Goal: Task Accomplishment & Management: Manage account settings

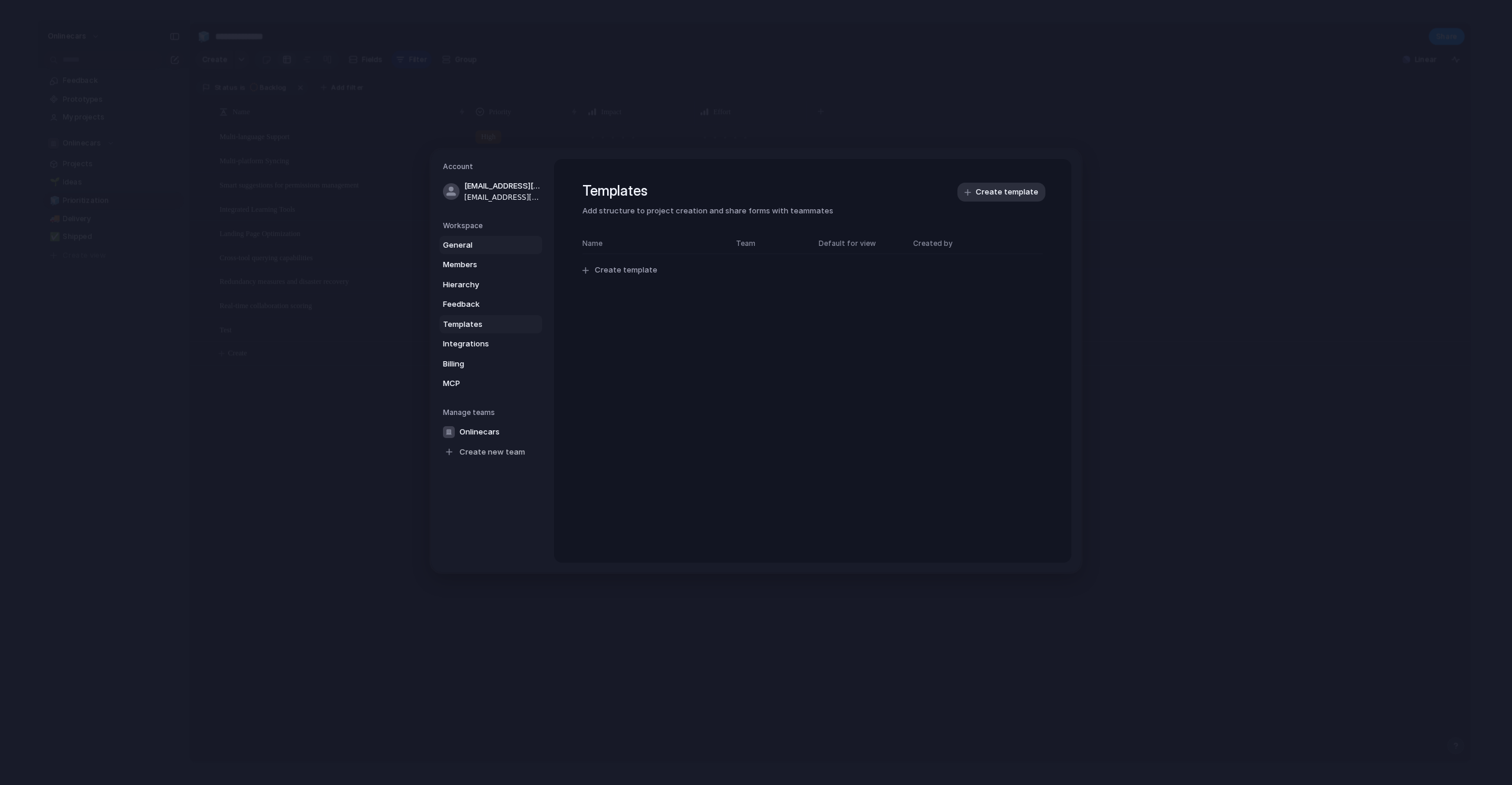
click at [497, 242] on span "General" at bounding box center [481, 245] width 76 height 12
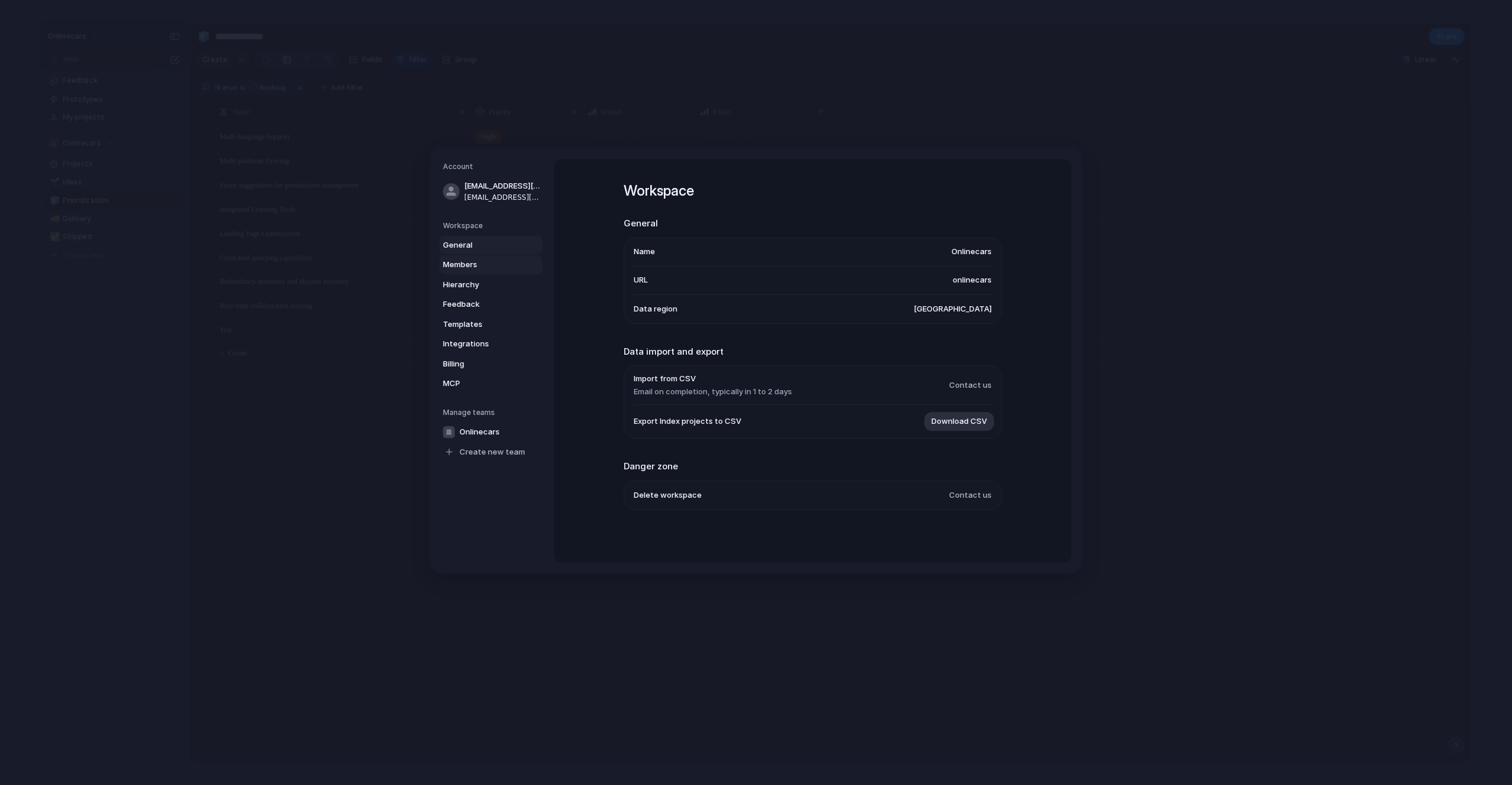
click at [484, 261] on span "Members" at bounding box center [481, 265] width 76 height 12
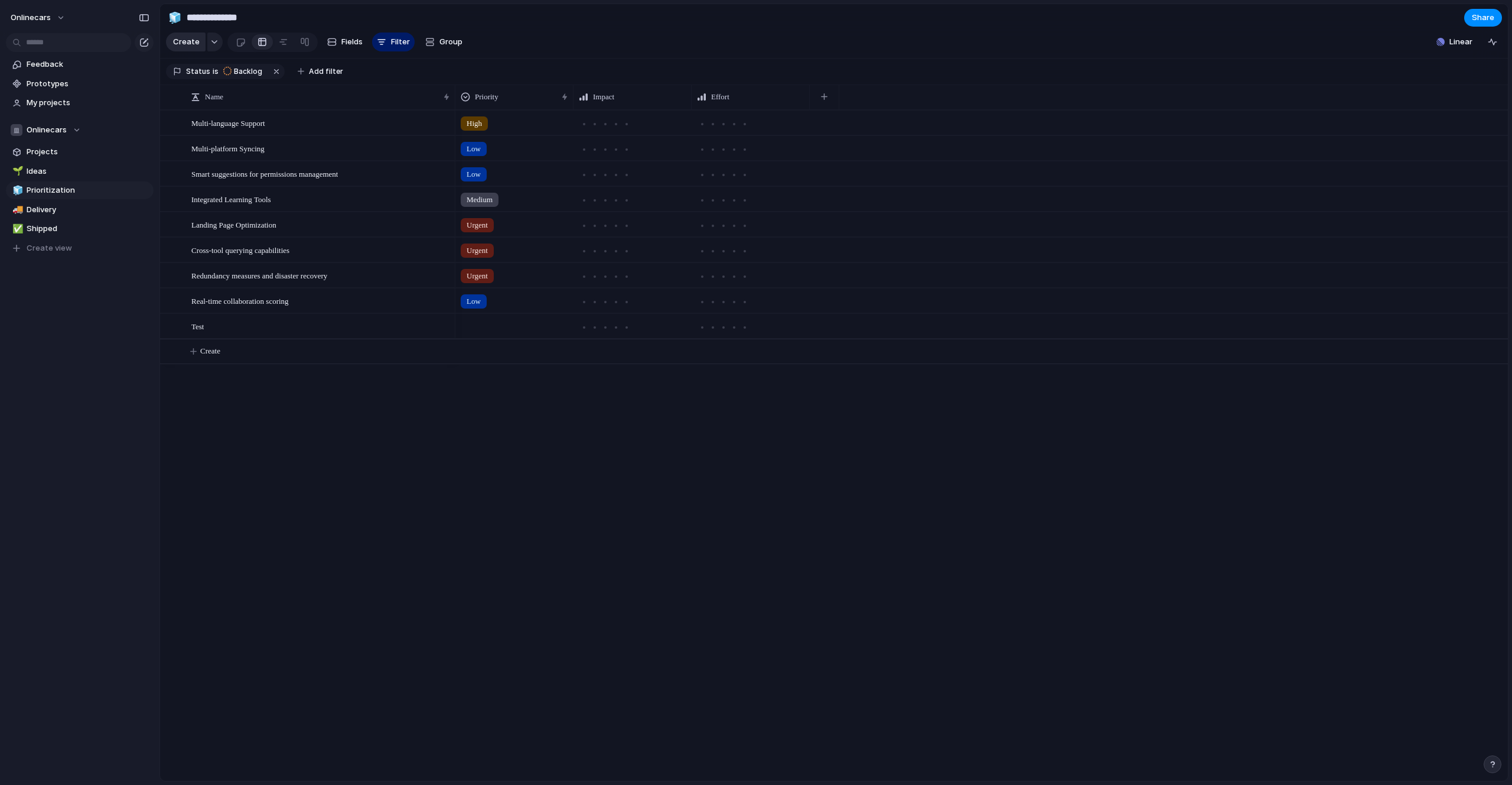
click at [189, 48] on span "Create" at bounding box center [186, 42] width 27 height 12
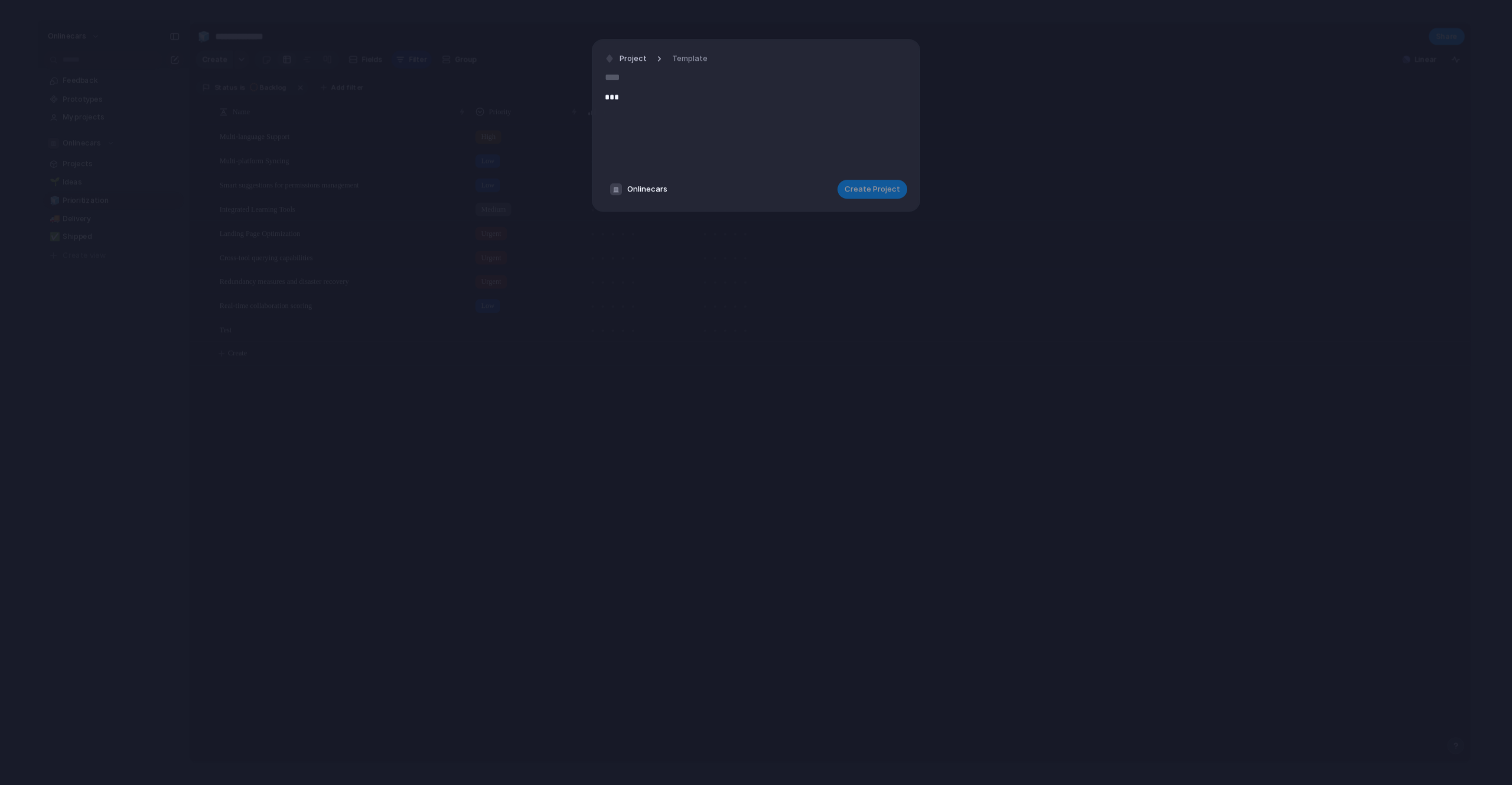
type input "****"
click at [689, 144] on div "***" at bounding box center [756, 130] width 302 height 81
click at [697, 47] on div "Project Template Clear draft **** *** Onlinecars Create Project" at bounding box center [756, 125] width 328 height 173
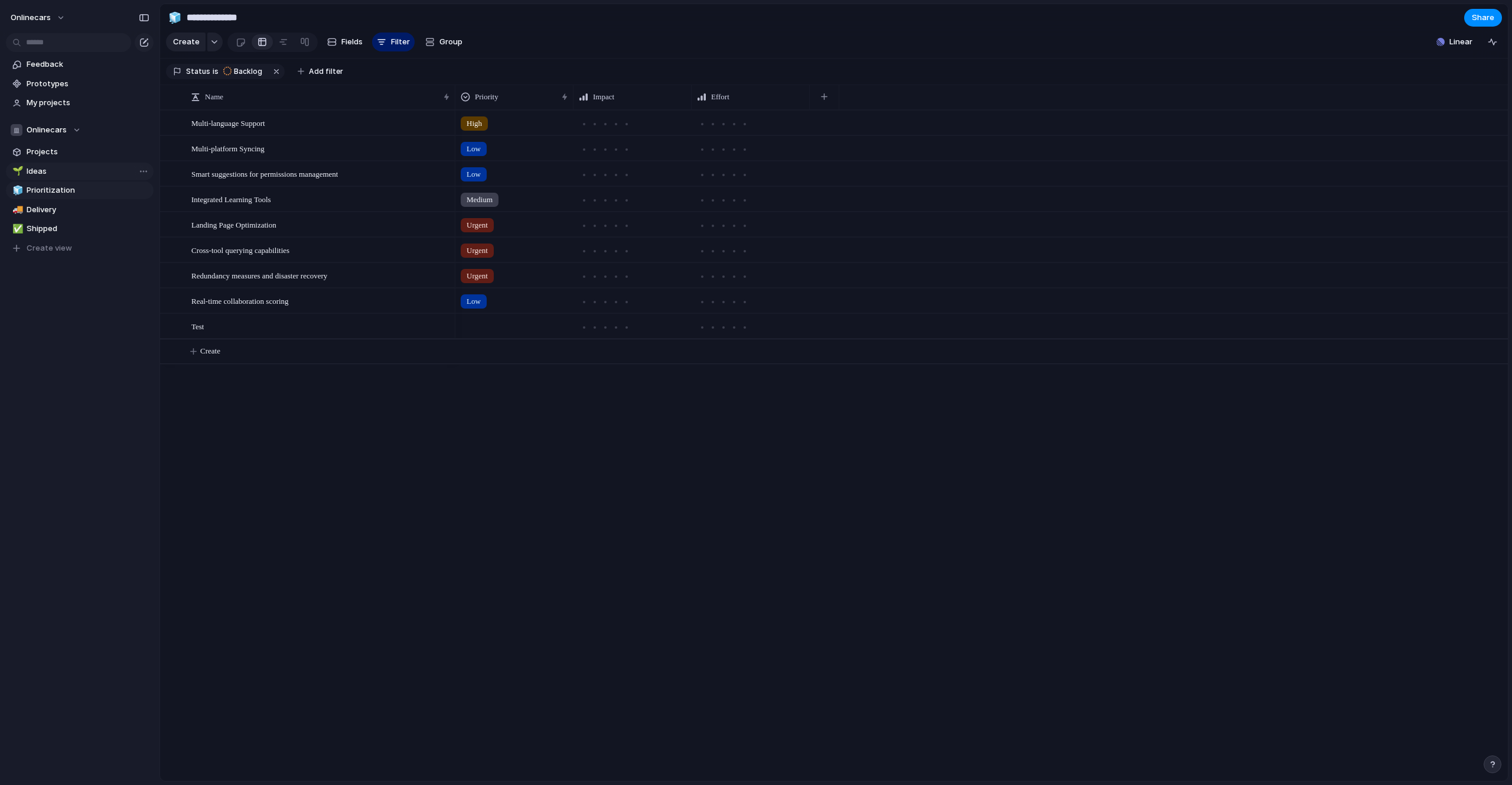
click at [61, 174] on span "Ideas" at bounding box center [88, 171] width 123 height 12
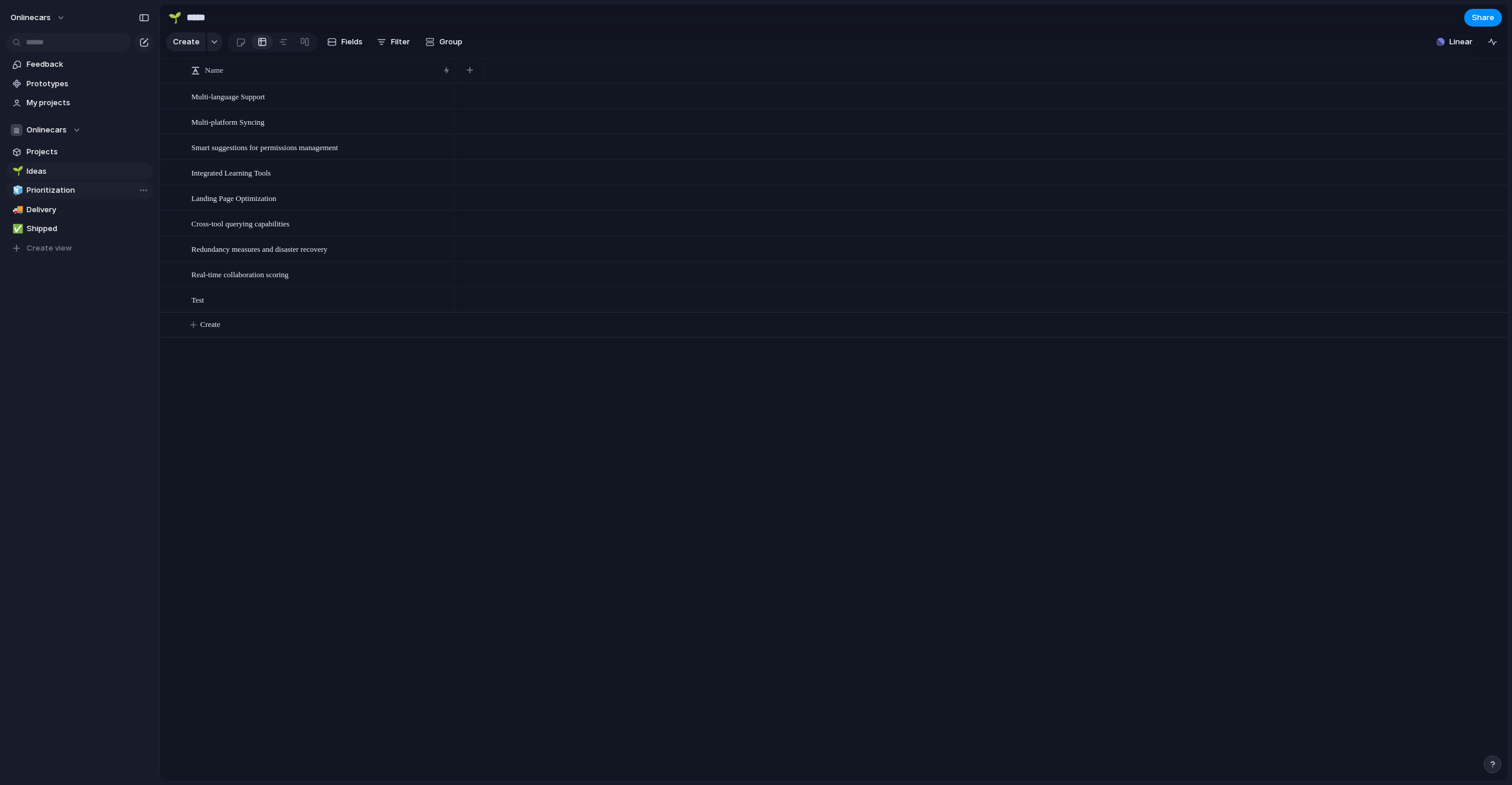
click at [59, 190] on span "Prioritization" at bounding box center [88, 190] width 123 height 12
type input "**********"
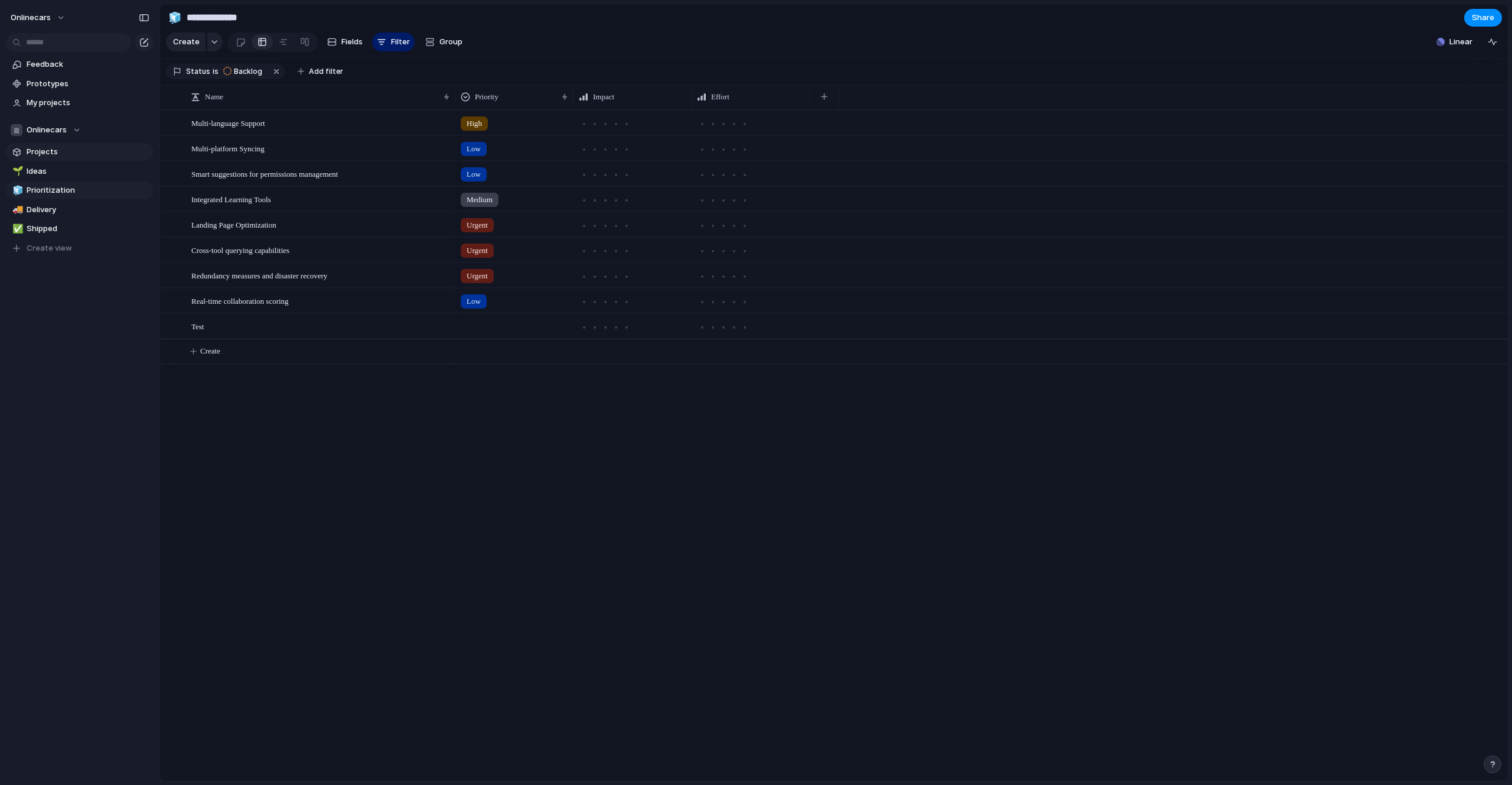
click at [55, 157] on link "Projects" at bounding box center [79, 152] width 148 height 18
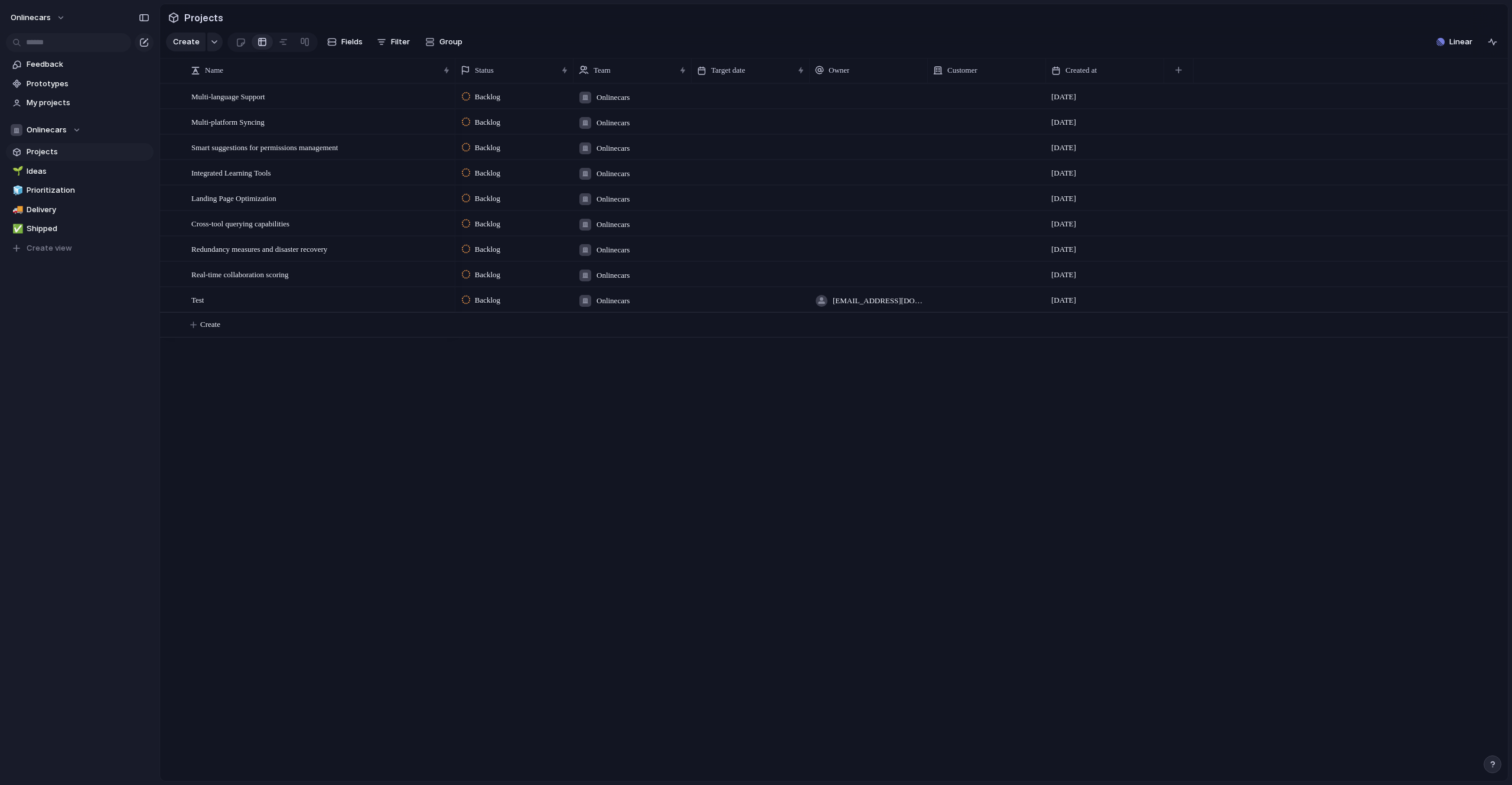
click at [606, 103] on span "Onlinecars" at bounding box center [613, 98] width 33 height 12
click at [606, 105] on div "Onlinecars" at bounding box center [756, 392] width 1512 height 785
click at [606, 103] on span "Onlinecars" at bounding box center [613, 98] width 33 height 12
click at [60, 17] on div "Onlinecars" at bounding box center [756, 392] width 1512 height 785
click at [60, 17] on button "Onlinecars" at bounding box center [39, 17] width 66 height 19
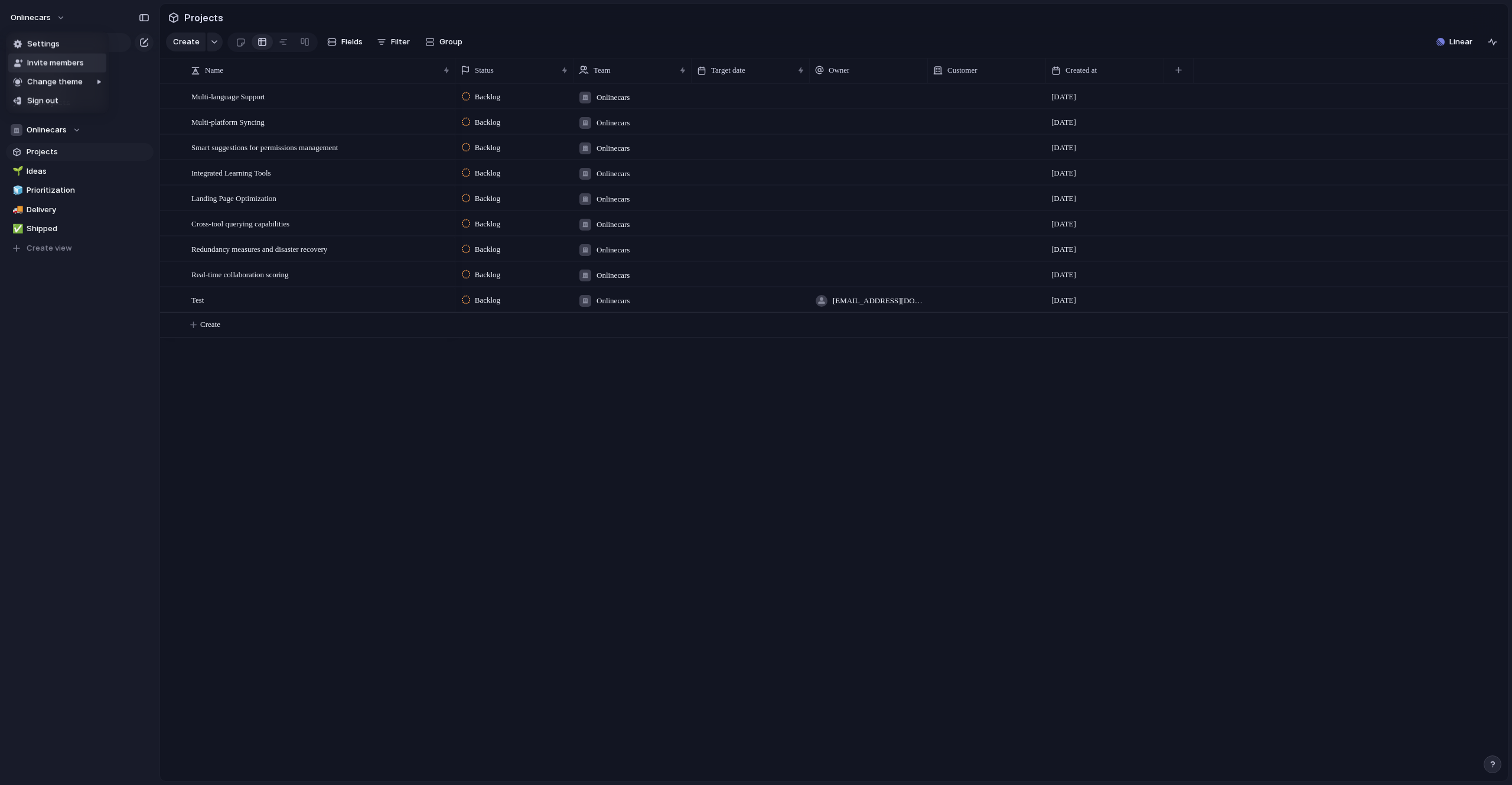
click at [60, 67] on span "Invite members" at bounding box center [56, 63] width 56 height 12
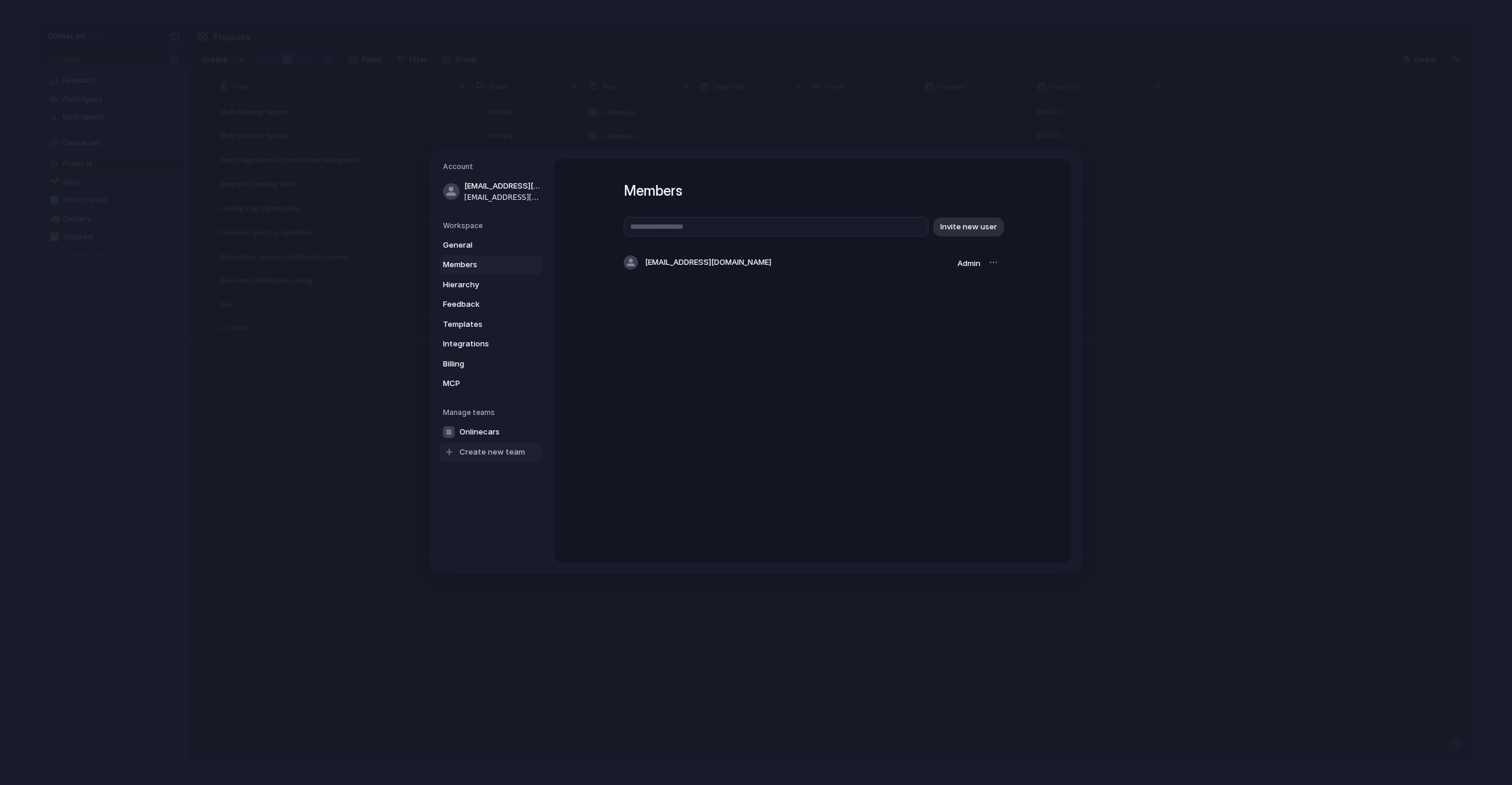
click at [467, 449] on span "Create new team" at bounding box center [492, 452] width 65 height 12
type input "*******"
click at [799, 269] on button "Create" at bounding box center [788, 269] width 41 height 19
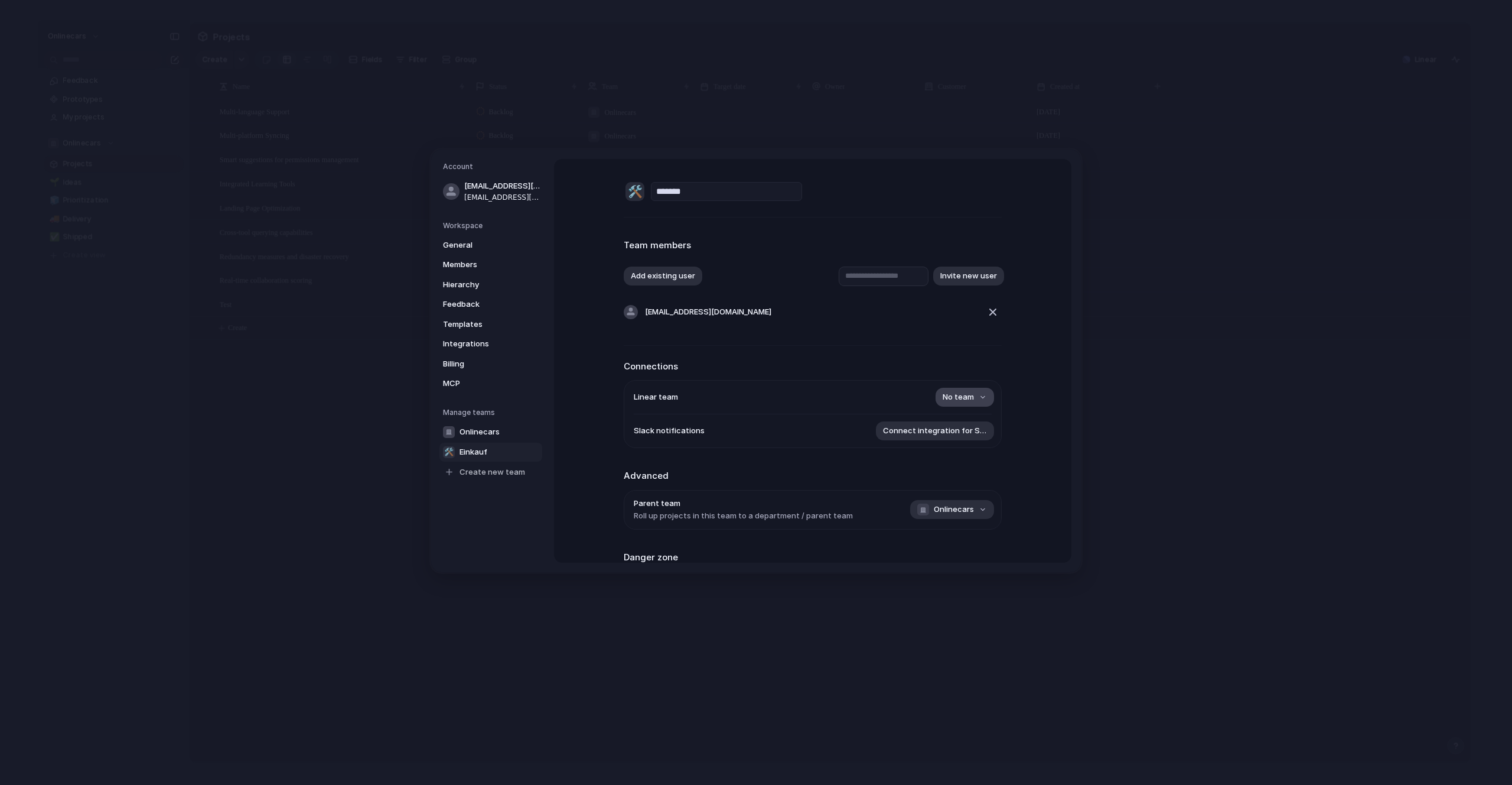
click at [971, 399] on button "No team" at bounding box center [964, 397] width 59 height 19
click at [1030, 357] on div "Loading..." at bounding box center [756, 392] width 1512 height 785
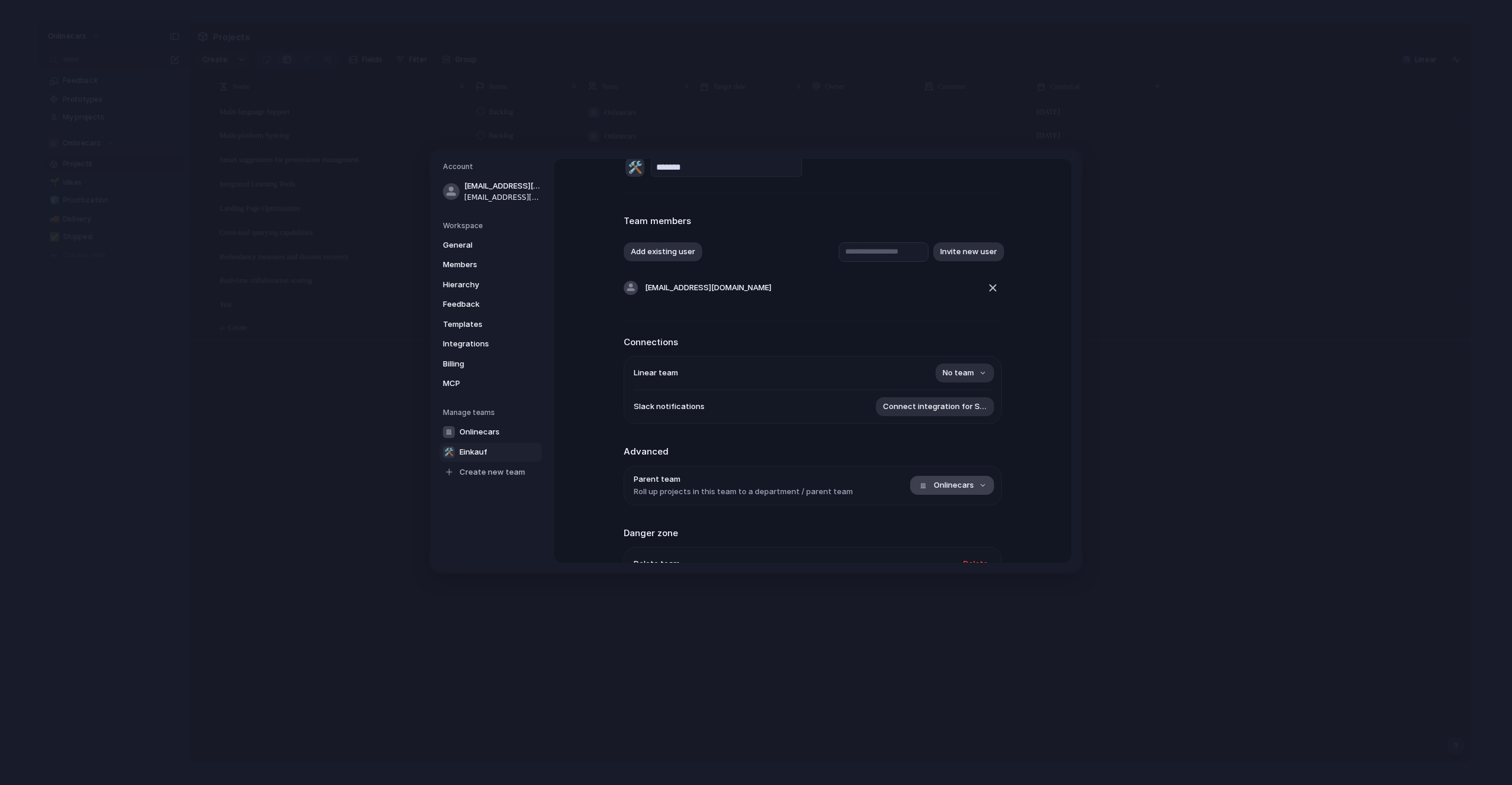
scroll to position [72, 0]
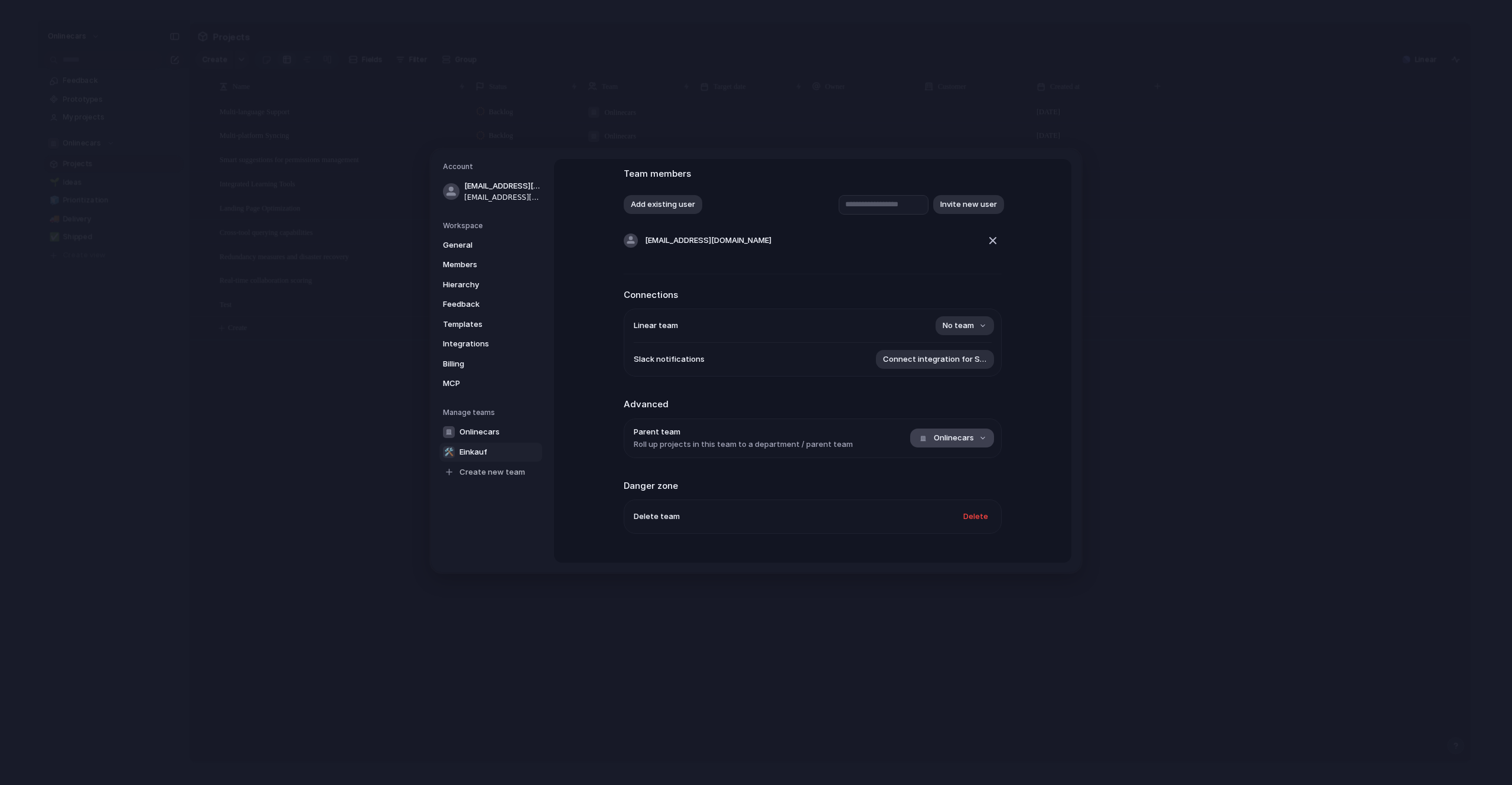
click at [951, 443] on span "Onlinecars" at bounding box center [954, 438] width 40 height 12
click at [840, 441] on div "No team Onlinecars" at bounding box center [756, 392] width 1512 height 785
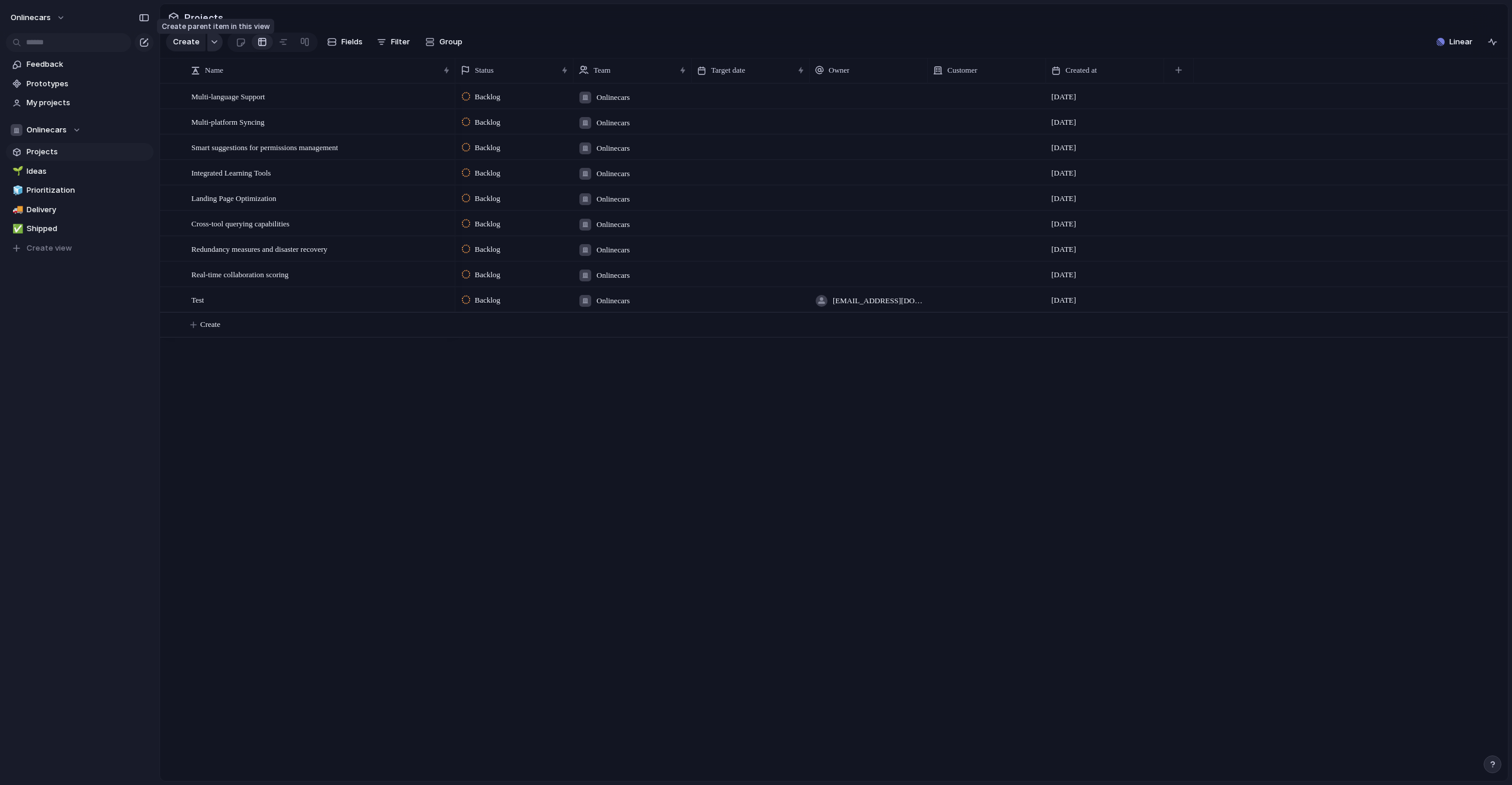
click at [210, 48] on button "button" at bounding box center [215, 41] width 15 height 19
click at [210, 48] on div "Goal Program Initiative Launch Project Customize" at bounding box center [756, 392] width 1512 height 785
click at [188, 48] on span "Create" at bounding box center [186, 42] width 27 height 12
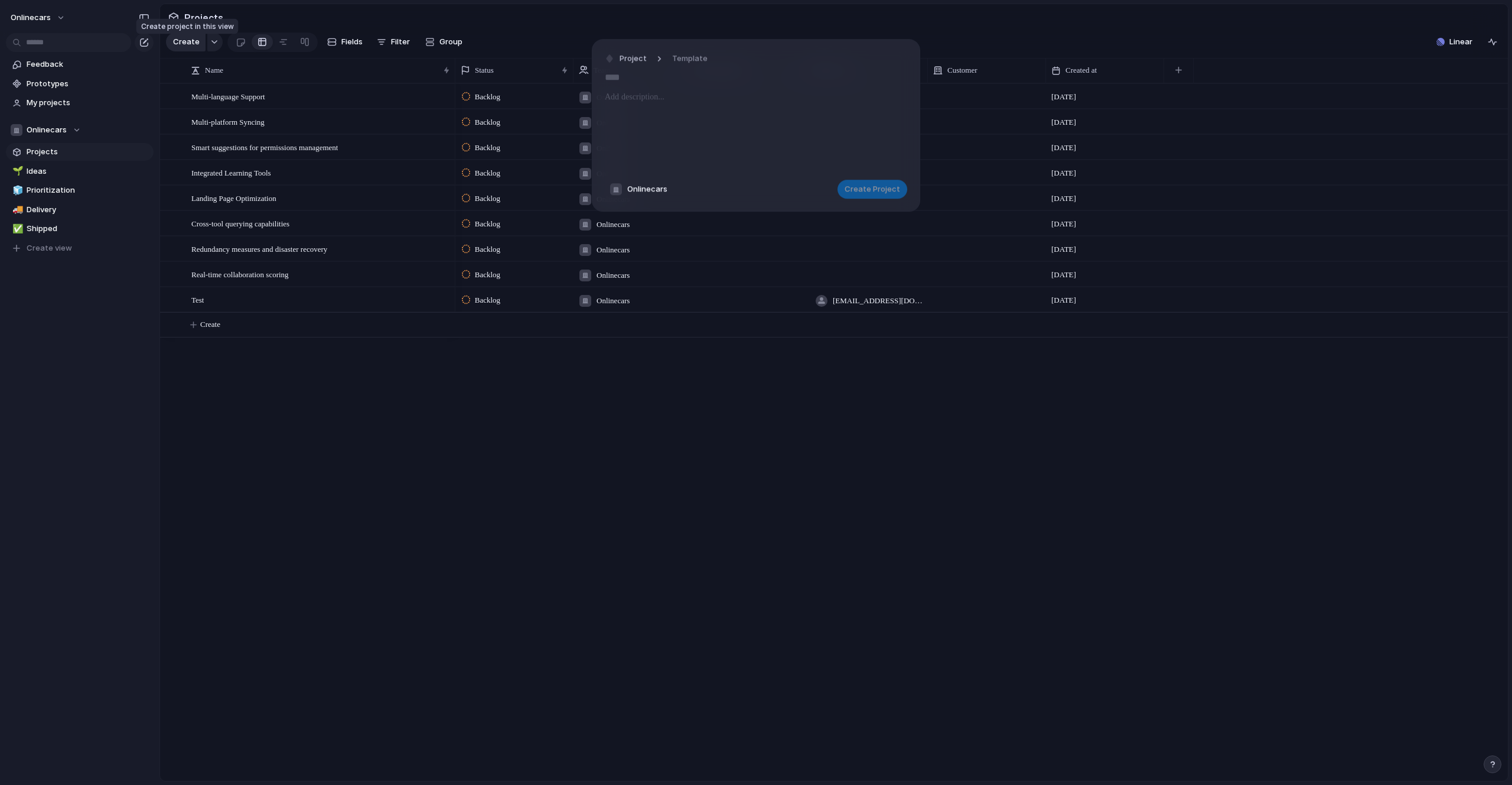
type input "****"
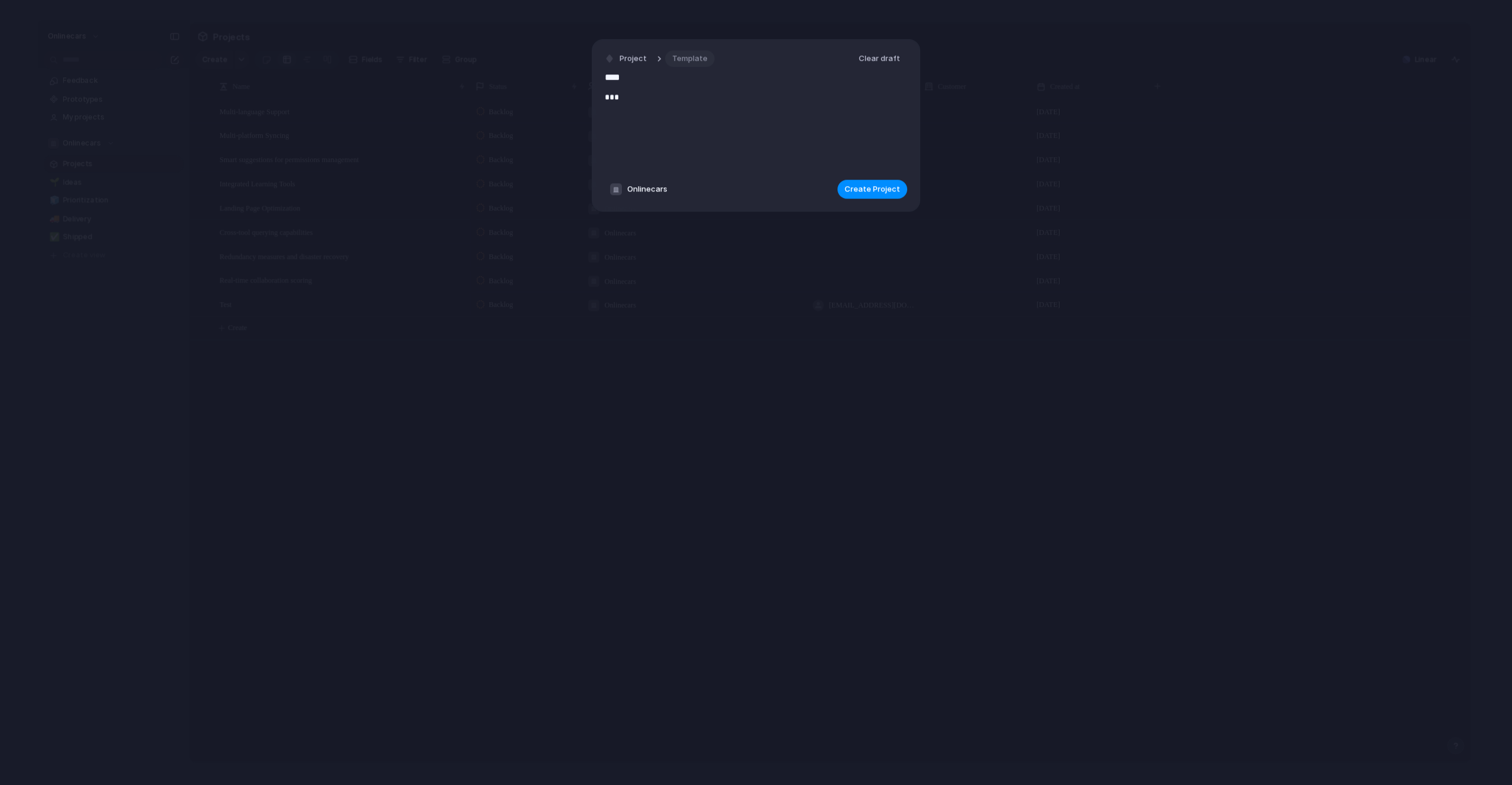
click at [681, 54] on span "Template" at bounding box center [690, 58] width 35 height 12
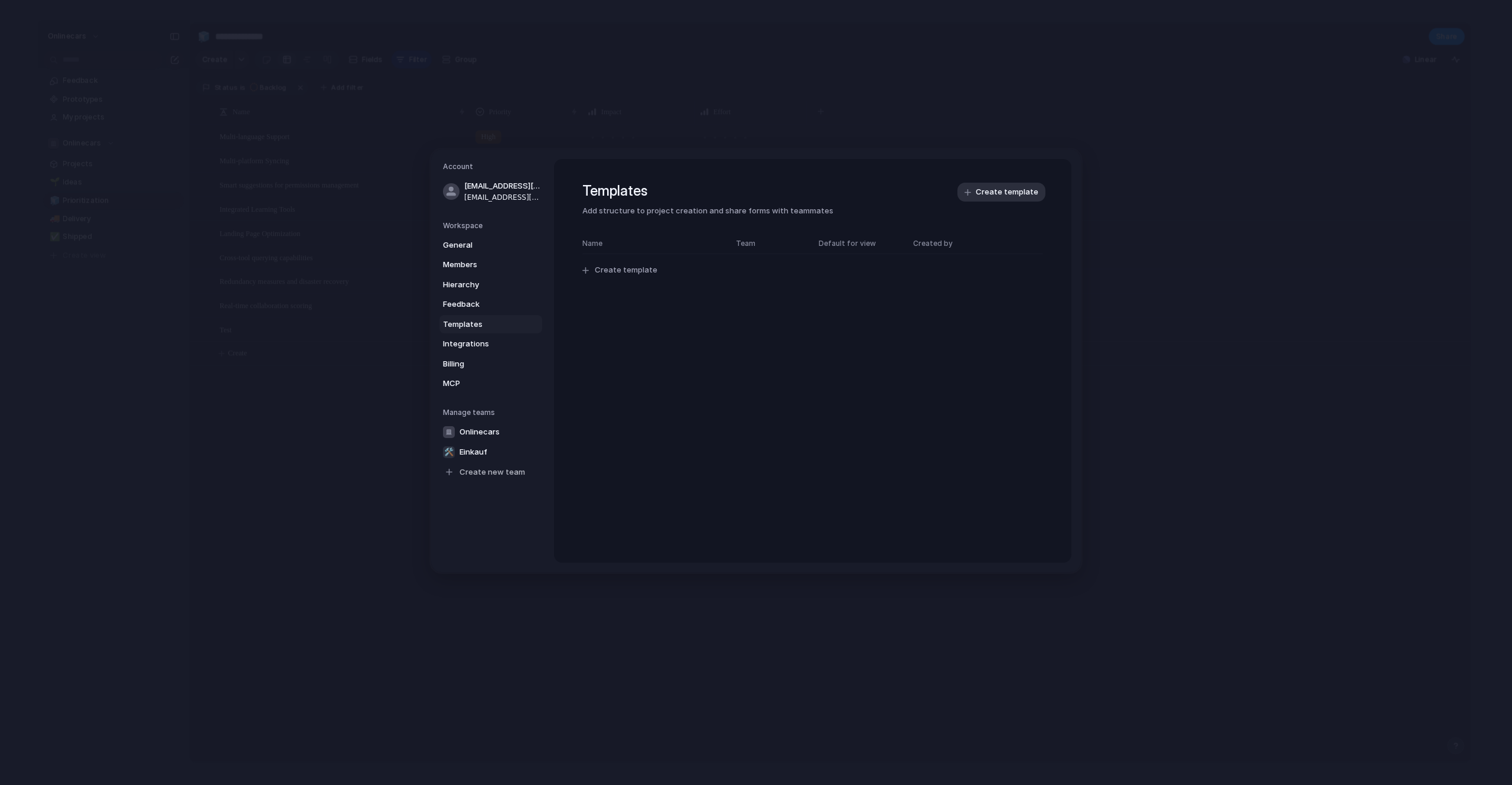
click at [473, 315] on div "General Members Hierarchy Feedback Templates Integrations Billing MCP" at bounding box center [492, 314] width 99 height 157
click at [470, 302] on span "Feedback" at bounding box center [481, 304] width 76 height 12
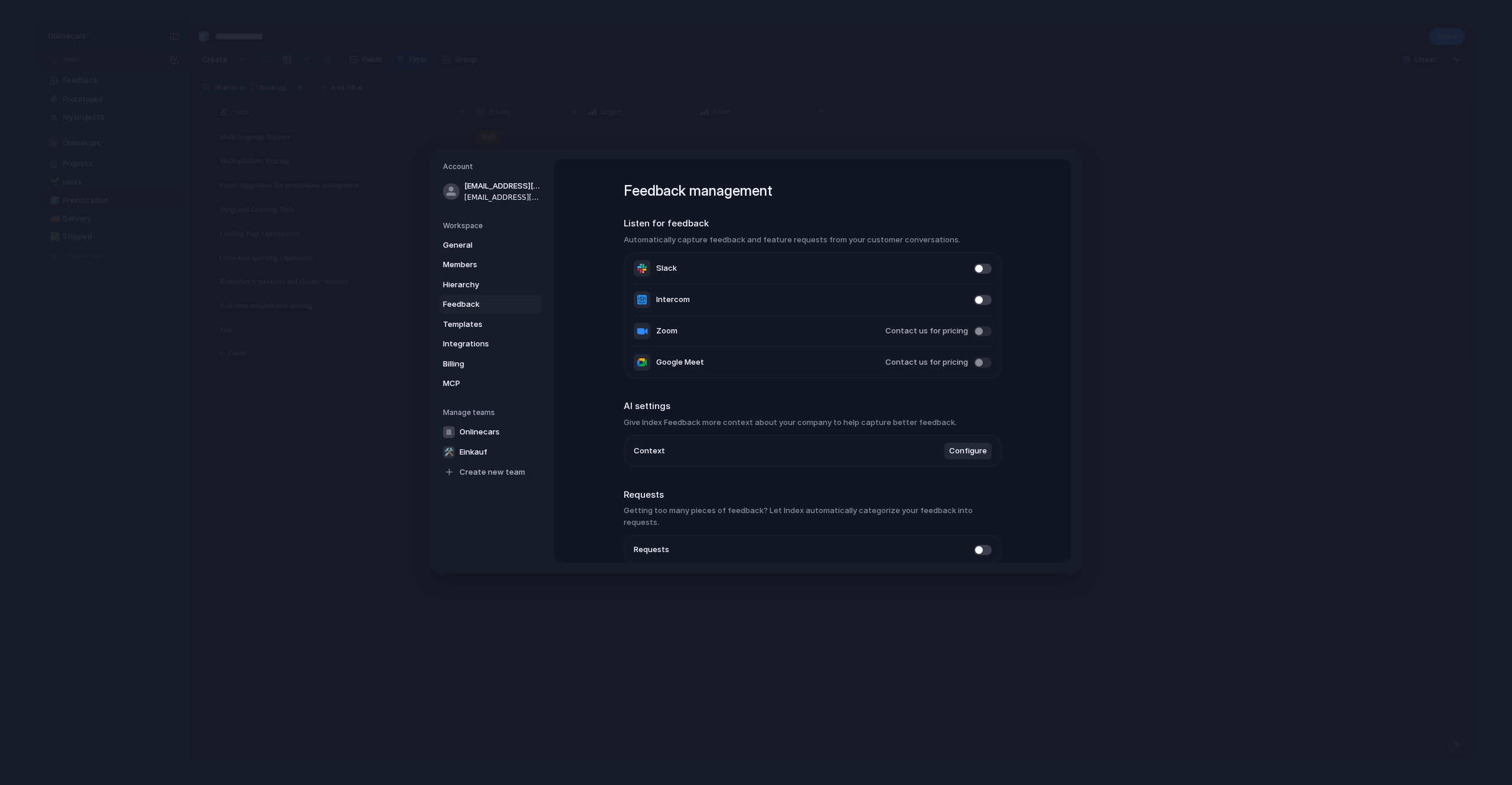
click at [673, 300] on span "Intercom" at bounding box center [673, 300] width 34 height 12
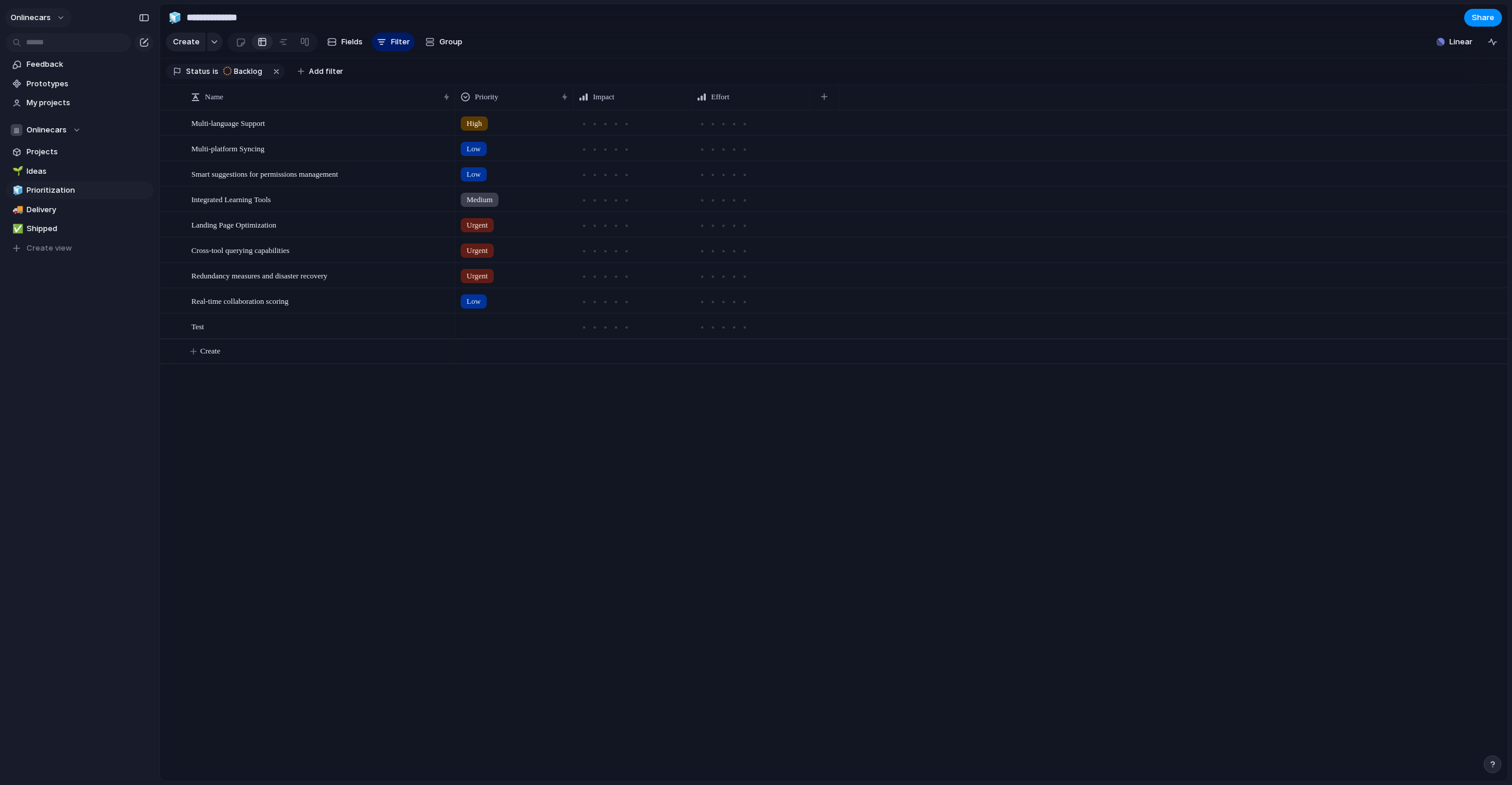
click at [56, 15] on button "Onlinecars" at bounding box center [39, 17] width 66 height 19
click at [63, 48] on li "Settings" at bounding box center [57, 44] width 98 height 19
